Goal: Information Seeking & Learning: Find specific fact

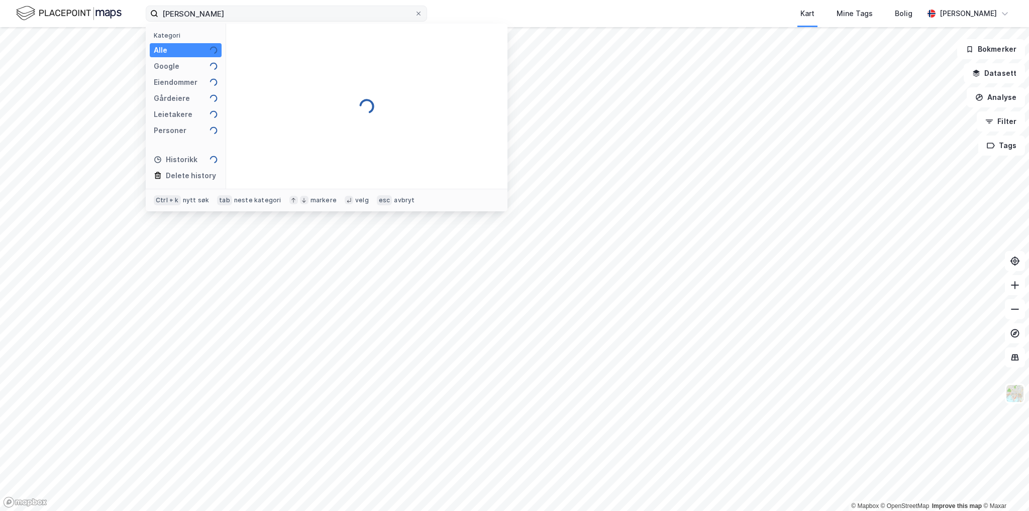
type input "[PERSON_NAME]"
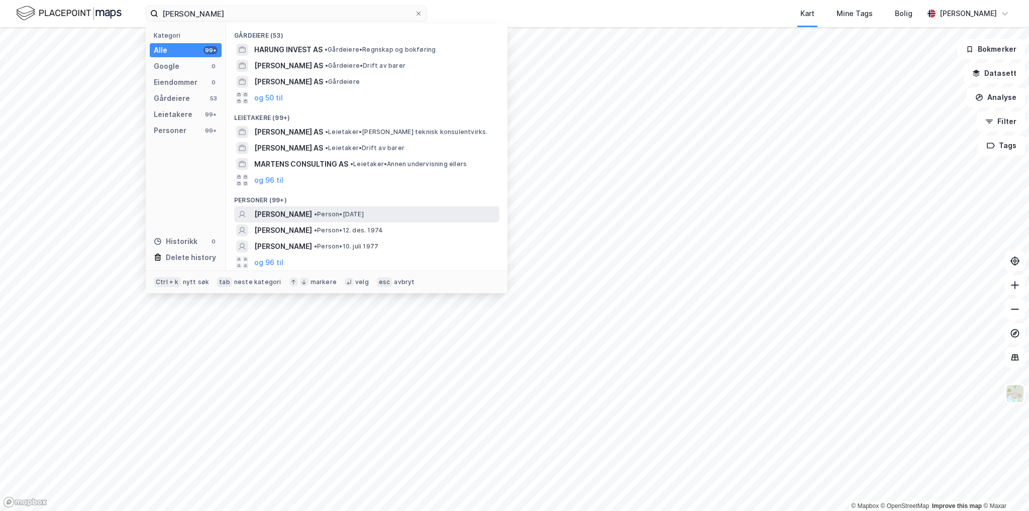
click at [312, 212] on span "[PERSON_NAME]" at bounding box center [283, 214] width 58 height 12
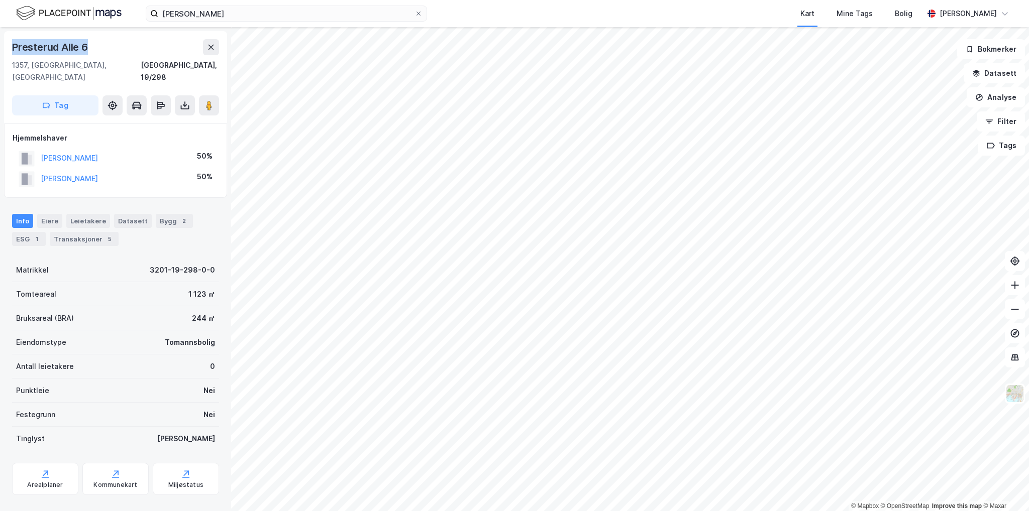
drag, startPoint x: 88, startPoint y: 48, endPoint x: 6, endPoint y: 46, distance: 82.4
click at [6, 46] on div "Presterud Alle 6 1357, [STREET_ADDRESS]" at bounding box center [115, 77] width 223 height 92
copy div "Presterud Alle 6"
click at [88, 232] on div "Transaksjoner 5" at bounding box center [84, 239] width 69 height 14
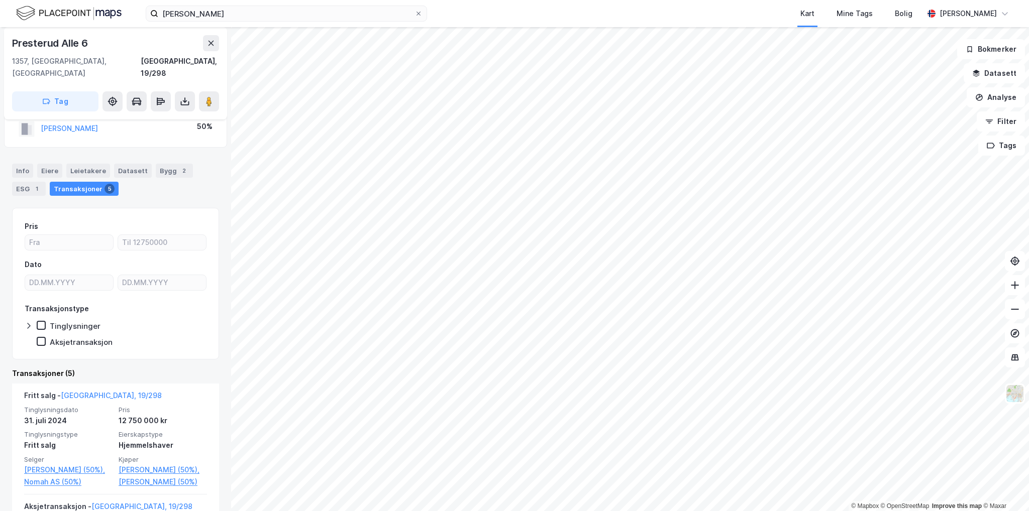
scroll to position [100, 0]
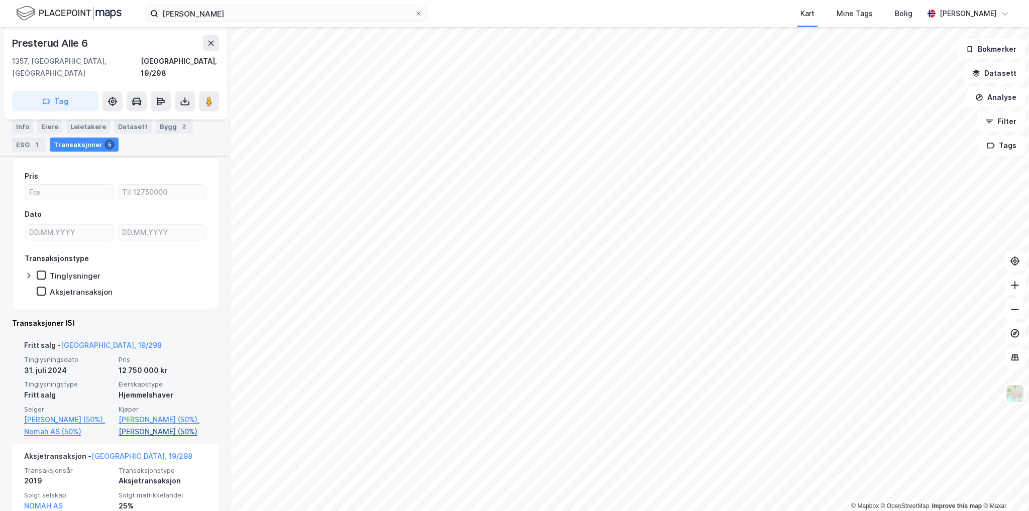
click at [157, 431] on link "[PERSON_NAME] (50%)" at bounding box center [163, 432] width 88 height 12
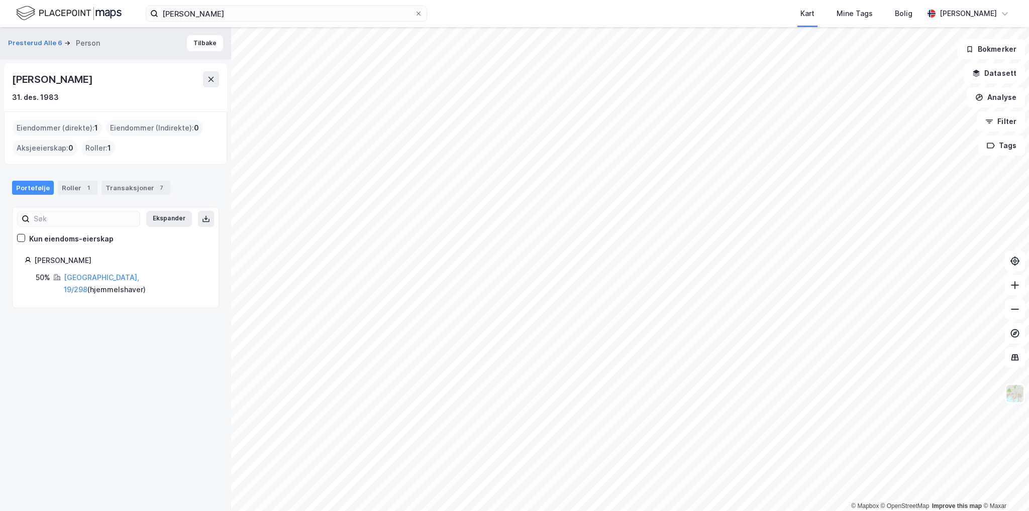
drag, startPoint x: 105, startPoint y: 78, endPoint x: 6, endPoint y: 73, distance: 99.6
click at [6, 73] on div "[PERSON_NAME] [DATE]" at bounding box center [115, 87] width 223 height 48
copy div "[PERSON_NAME]"
